Goal: Task Accomplishment & Management: Use online tool/utility

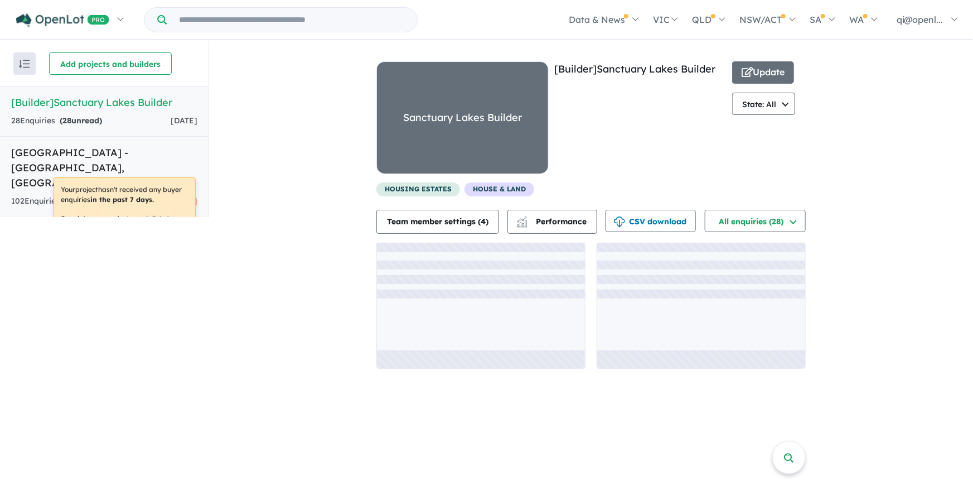
click at [162, 162] on h5 "[GEOGRAPHIC_DATA] - [GEOGRAPHIC_DATA][PERSON_NAME][GEOGRAPHIC_DATA]" at bounding box center [104, 167] width 186 height 45
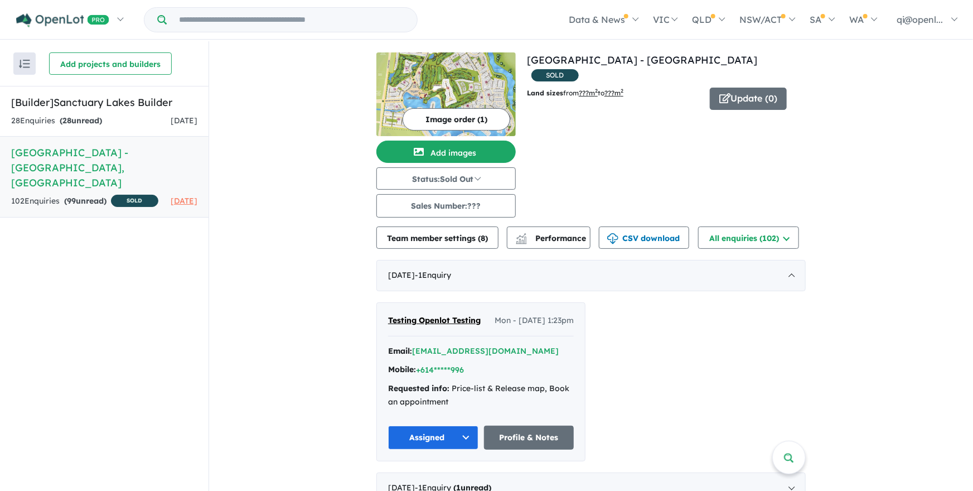
click at [749, 95] on div "Land sizes from ??? m 2 to ???m 2 Update ( 0 )" at bounding box center [666, 105] width 279 height 35
click at [749, 88] on button "Update ( 0 )" at bounding box center [748, 99] width 77 height 22
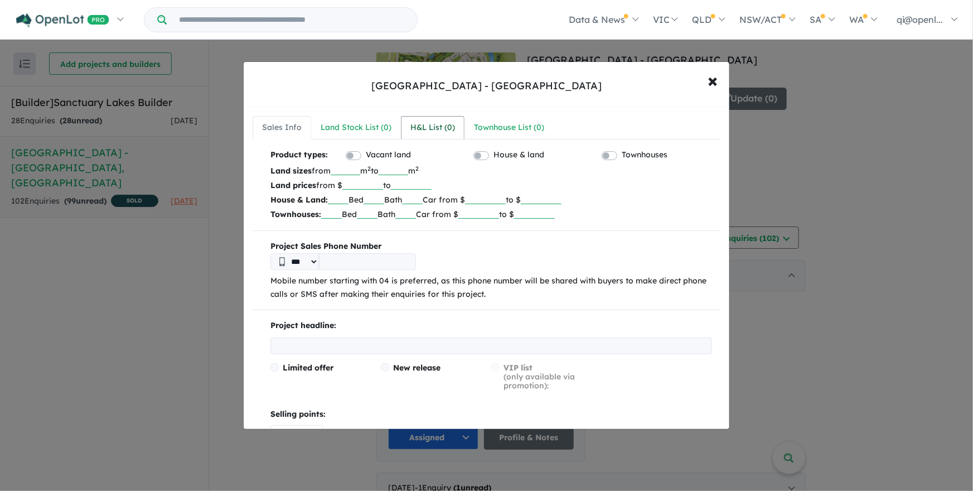
click at [440, 127] on div "H&L List ( 0 )" at bounding box center [432, 127] width 45 height 13
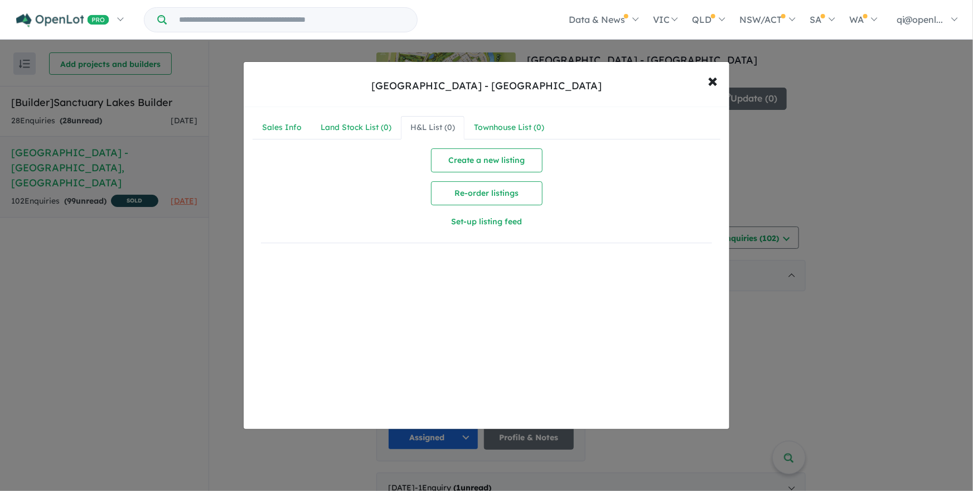
click at [470, 174] on div "Create a new listing Re-order listings Set-up listing feed" at bounding box center [486, 190] width 451 height 85
click at [474, 158] on button "Create a new listing" at bounding box center [486, 160] width 111 height 24
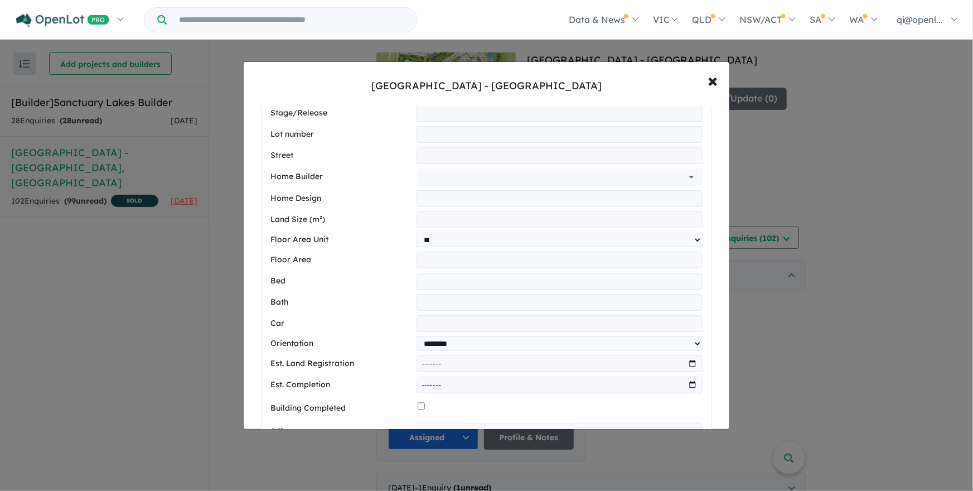
scroll to position [74, 0]
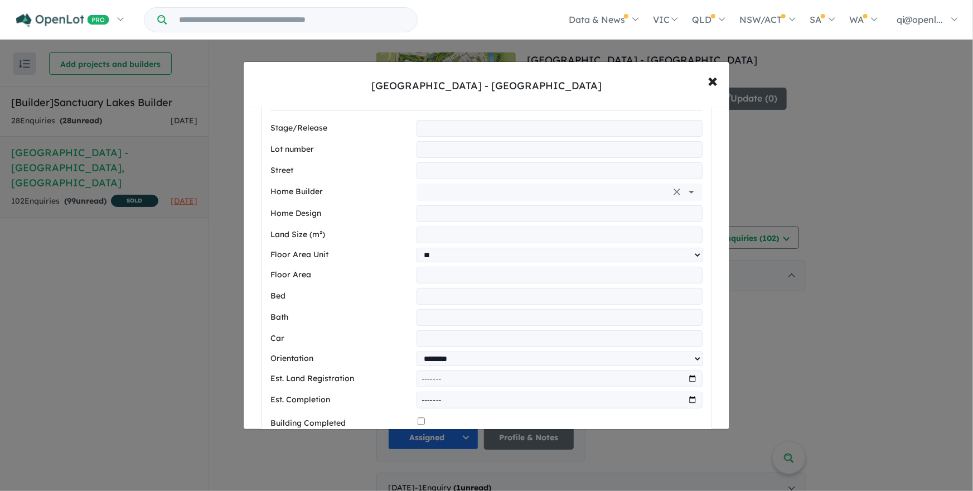
click at [546, 192] on input "text" at bounding box center [544, 191] width 246 height 17
click at [386, 212] on label "Home Design" at bounding box center [340, 213] width 141 height 13
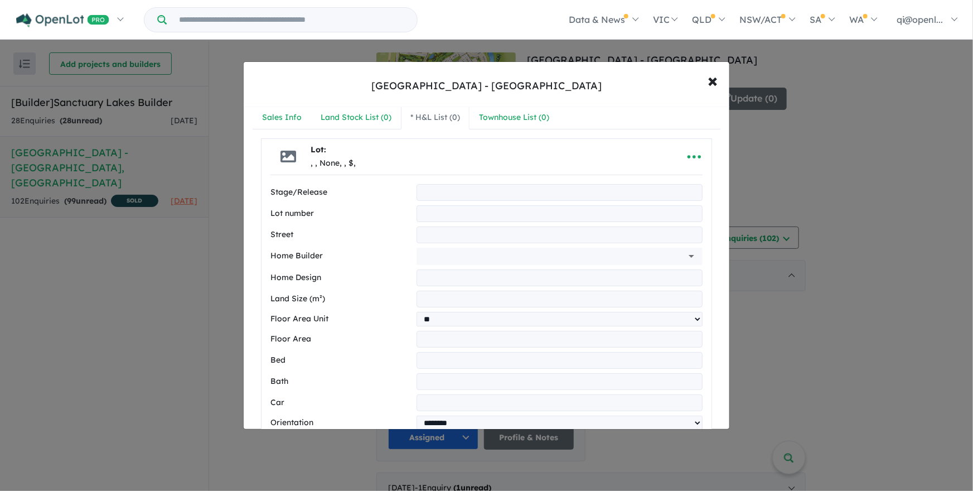
scroll to position [3, 0]
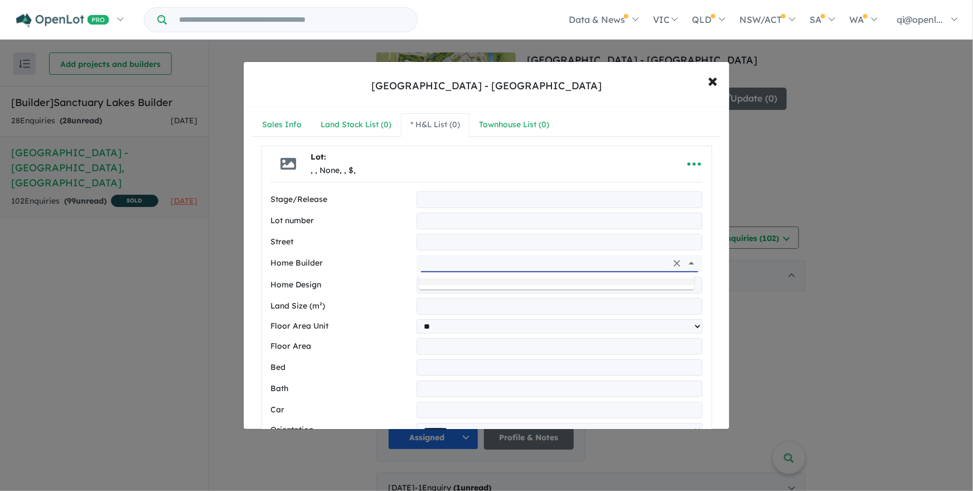
click at [462, 260] on input "text" at bounding box center [544, 263] width 246 height 17
click at [333, 260] on label "Home Builder" at bounding box center [341, 262] width 142 height 13
click at [446, 260] on input "text" at bounding box center [544, 263] width 246 height 17
click at [381, 259] on label "Home Builder" at bounding box center [341, 262] width 142 height 13
